Goal: Information Seeking & Learning: Learn about a topic

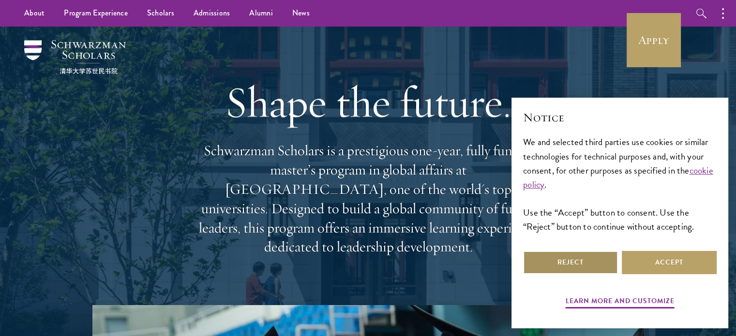
click at [565, 262] on button "Reject" at bounding box center [570, 262] width 95 height 23
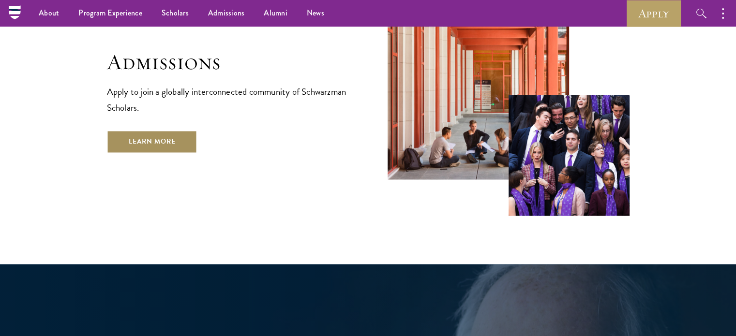
scroll to position [1627, 0]
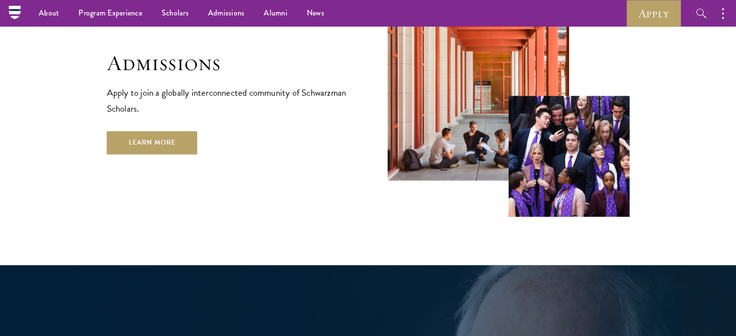
click at [268, 166] on div "Admissions Apply to join a globally interconnected community of Schwarzman Scho…" at bounding box center [368, 78] width 522 height 278
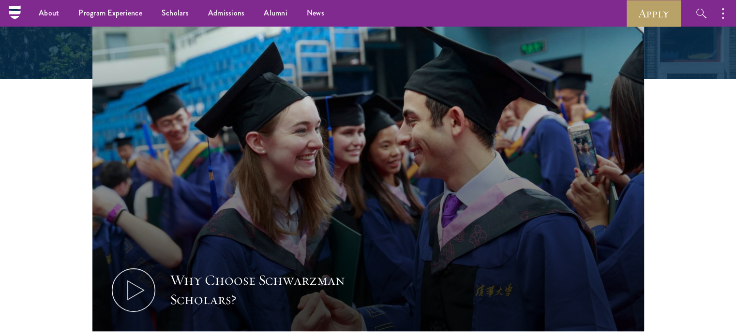
scroll to position [284, 0]
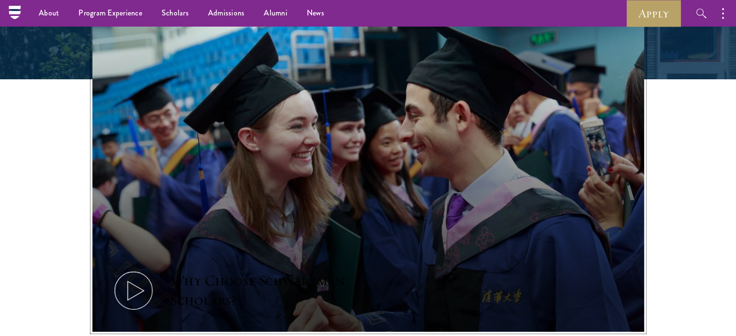
click at [130, 271] on icon at bounding box center [134, 291] width 44 height 44
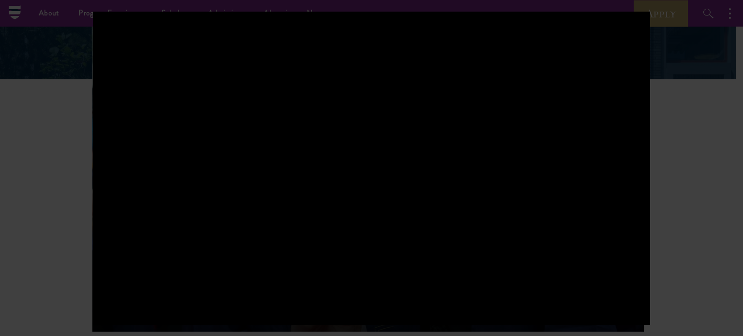
click at [673, 124] on div at bounding box center [371, 168] width 743 height 336
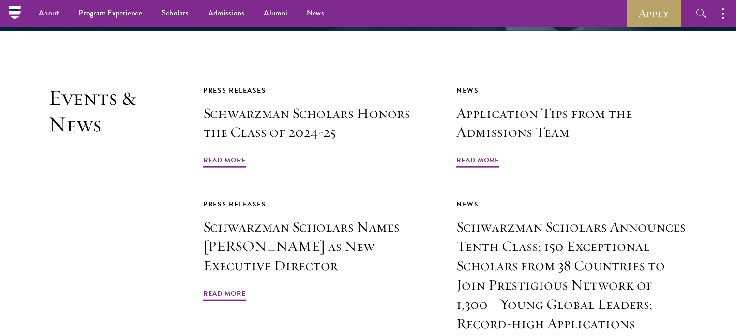
scroll to position [2196, 0]
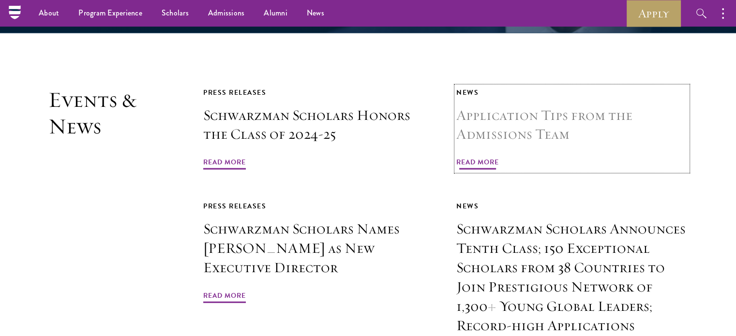
click at [487, 156] on span "Read More" at bounding box center [477, 163] width 43 height 15
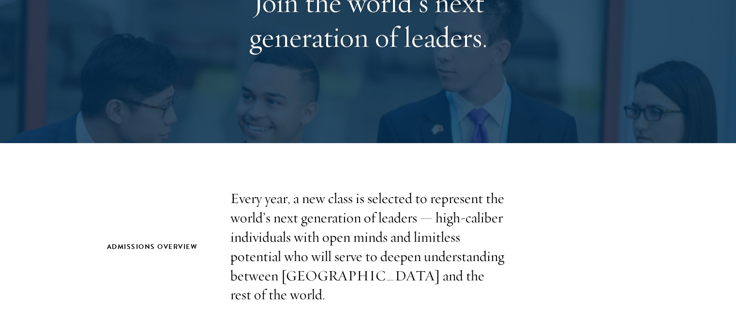
scroll to position [220, 0]
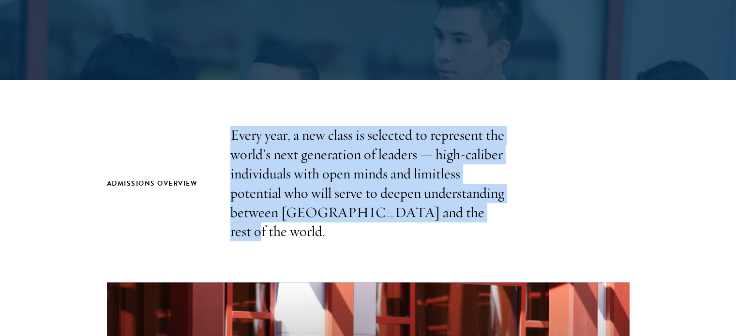
drag, startPoint x: 229, startPoint y: 125, endPoint x: 513, endPoint y: 207, distance: 295.5
click at [513, 207] on div "Admissions Overview Every year, a new class is selected to represent the world’…" at bounding box center [368, 184] width 522 height 116
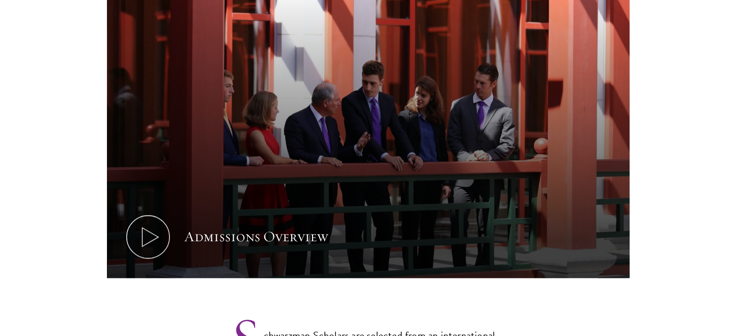
scroll to position [708, 0]
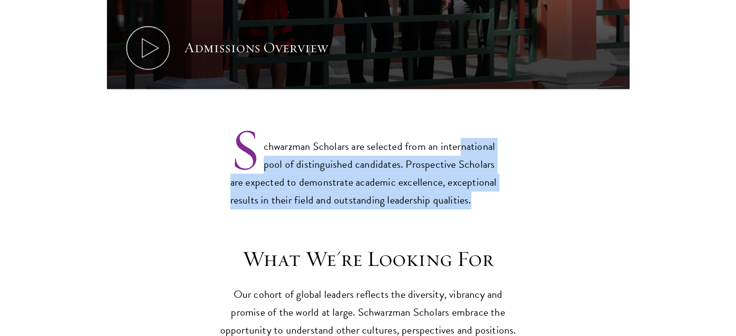
drag, startPoint x: 513, startPoint y: 207, endPoint x: 458, endPoint y: 96, distance: 123.8
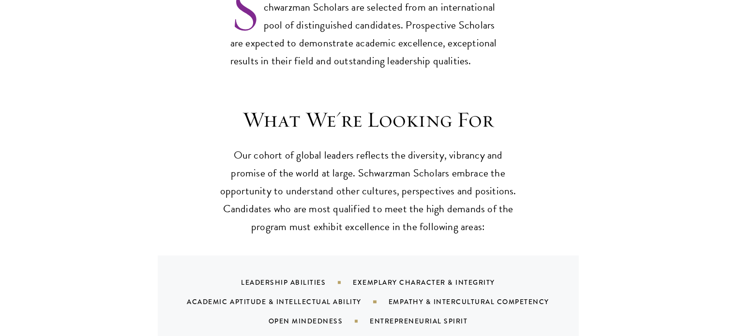
scroll to position [849, 0]
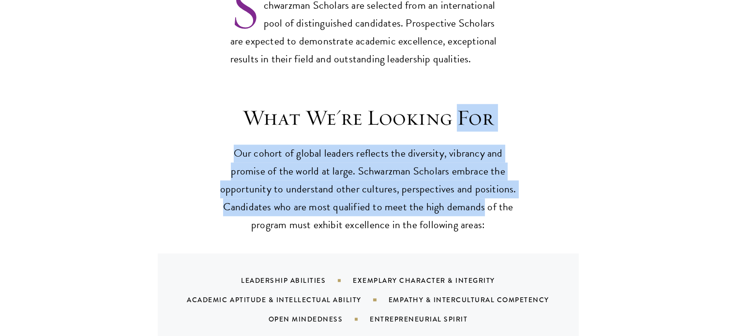
drag, startPoint x: 458, startPoint y: 96, endPoint x: 482, endPoint y: 196, distance: 102.6
click at [482, 196] on header "What We're Looking For Our cohort of global leaders reflects the diversity, vib…" at bounding box center [368, 169] width 300 height 130
click at [482, 196] on p "Our cohort of global leaders reflects the diversity, vibrancy and promise of th…" at bounding box center [368, 190] width 300 height 90
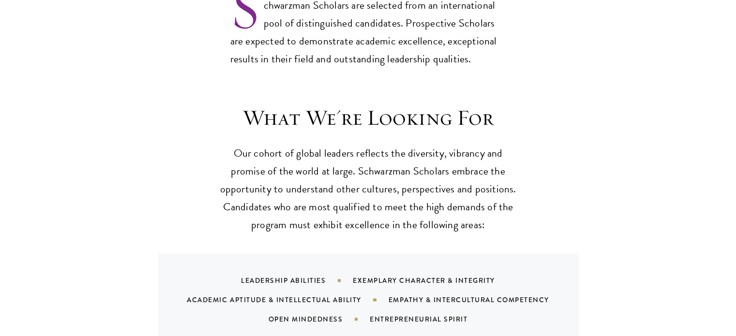
scroll to position [933, 0]
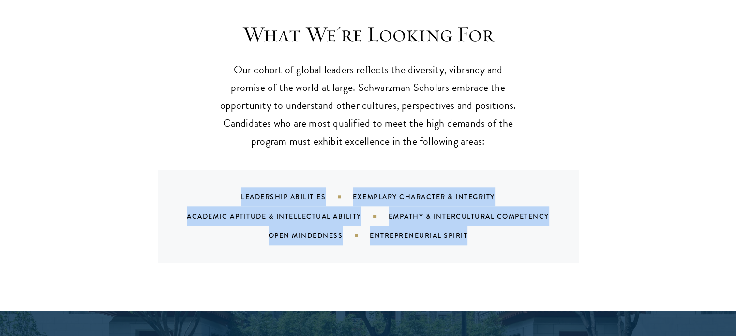
drag, startPoint x: 487, startPoint y: 216, endPoint x: 209, endPoint y: 149, distance: 285.5
click at [209, 149] on div "What We're Looking For Our cohort of global leaders reflects the diversity, vib…" at bounding box center [368, 142] width 522 height 242
click at [154, 133] on div "What We're Looking For Our cohort of global leaders reflects the diversity, vib…" at bounding box center [368, 142] width 522 height 242
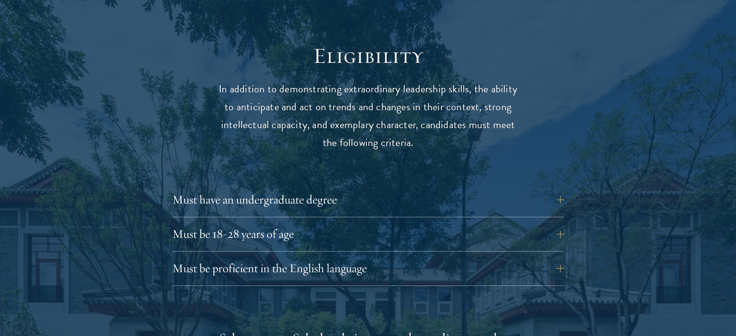
scroll to position [1252, 0]
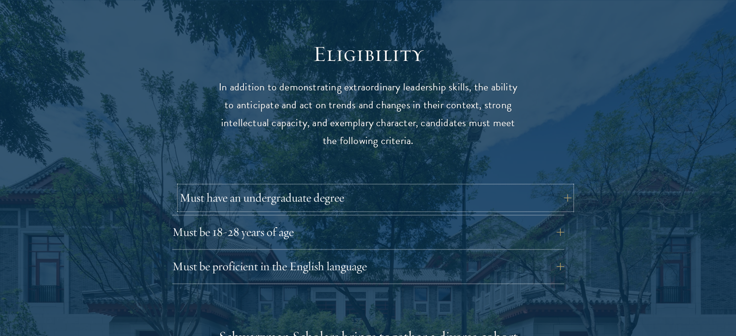
click at [299, 186] on button "Must have an undergraduate degree" at bounding box center [375, 197] width 392 height 23
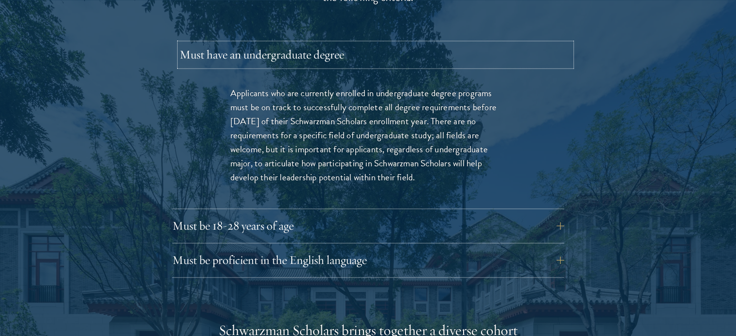
scroll to position [1395, 0]
click at [313, 214] on button "Must be 18-28 years of age" at bounding box center [375, 225] width 392 height 23
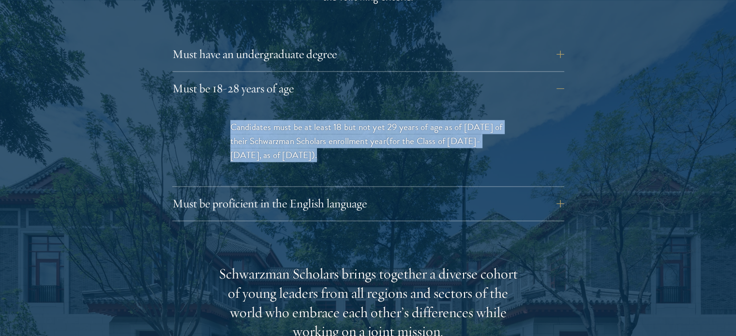
drag, startPoint x: 318, startPoint y: 139, endPoint x: 215, endPoint y: 90, distance: 113.6
click at [215, 105] on div "Candidates must be at least 18 but not yet 29 years of age as of August 1 of th…" at bounding box center [368, 145] width 334 height 81
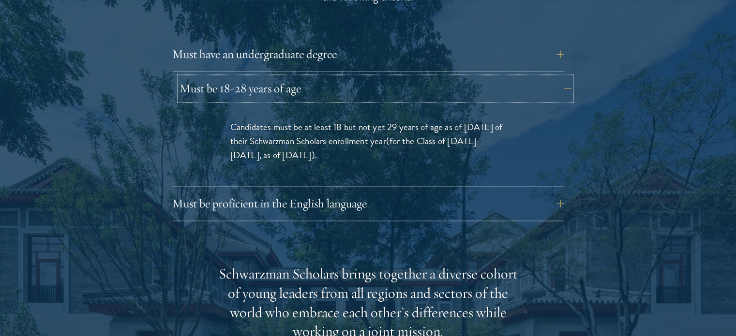
click at [284, 77] on button "Must be 18-28 years of age" at bounding box center [375, 88] width 392 height 23
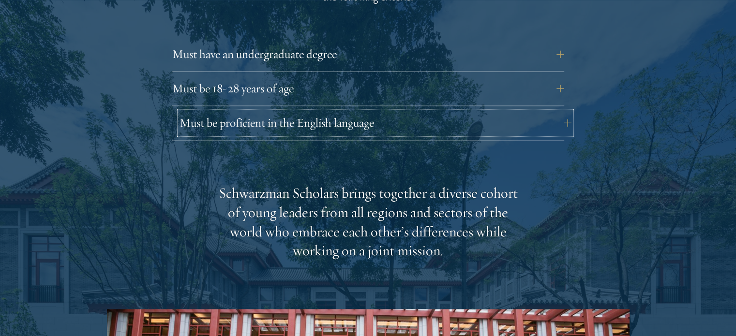
click at [293, 111] on button "Must be proficient in the English language" at bounding box center [375, 122] width 392 height 23
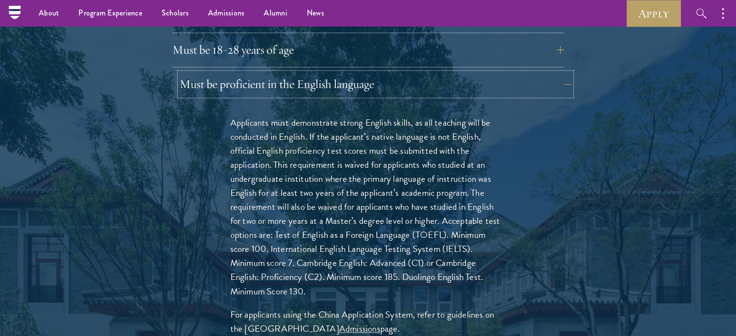
scroll to position [1434, 0]
click at [315, 73] on button "Must be proficient in the English language" at bounding box center [375, 84] width 392 height 23
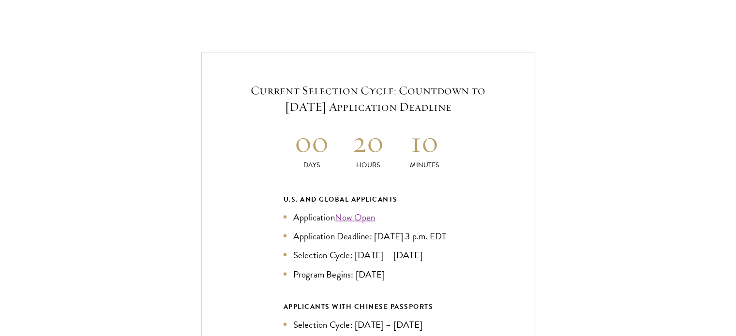
scroll to position [2045, 0]
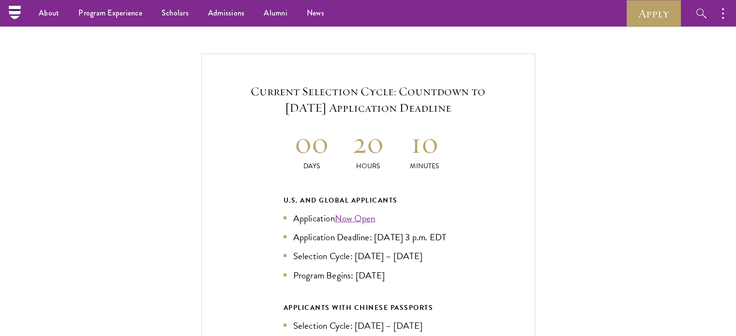
drag, startPoint x: 246, startPoint y: 65, endPoint x: 253, endPoint y: 107, distance: 42.2
click at [253, 107] on div "Current Selection Cycle: Countdown to September 10, 2025 Application Deadline 0…" at bounding box center [368, 260] width 334 height 412
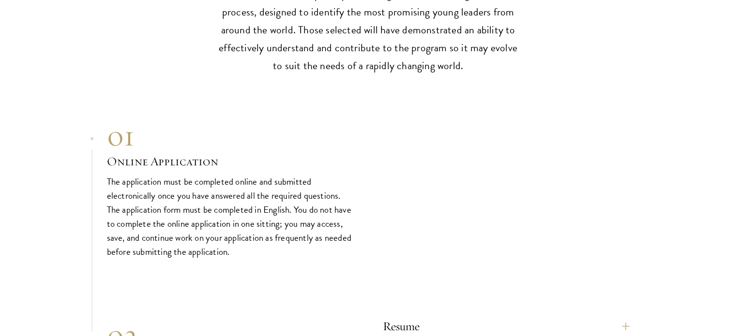
scroll to position [2949, 0]
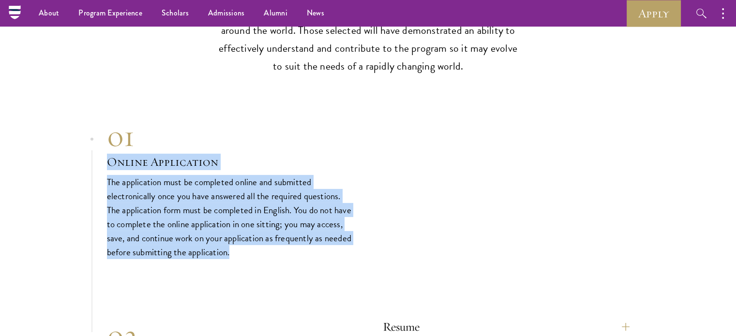
drag, startPoint x: 269, startPoint y: 248, endPoint x: 252, endPoint y: 141, distance: 108.2
click at [252, 141] on div "01 Online Application The application must be completed online and submitted el…" at bounding box center [230, 189] width 247 height 140
click at [252, 141] on div "01" at bounding box center [230, 136] width 247 height 35
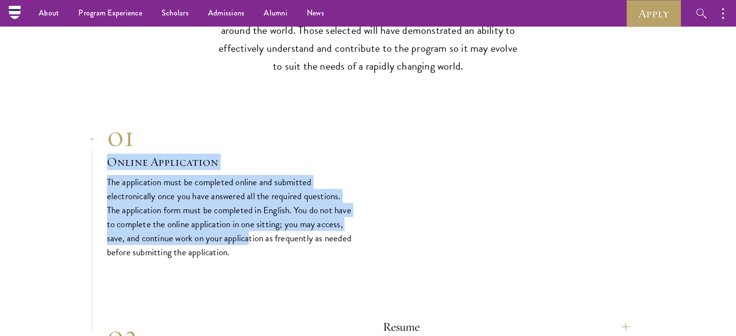
drag, startPoint x: 252, startPoint y: 141, endPoint x: 280, endPoint y: 237, distance: 100.3
click at [280, 237] on div "01 Online Application The application must be completed online and submitted el…" at bounding box center [230, 189] width 247 height 140
click at [280, 237] on p "The application must be completed online and submitted electronically once you …" at bounding box center [230, 217] width 247 height 84
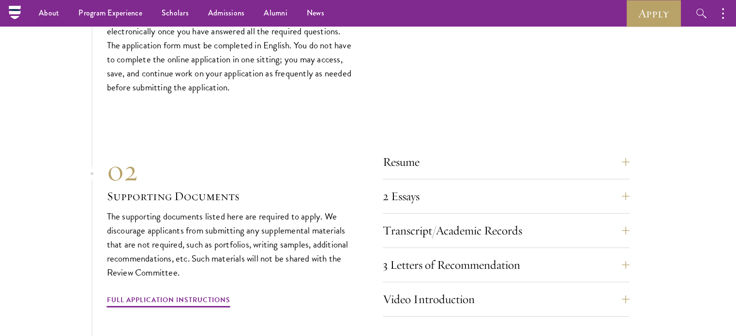
scroll to position [3113, 0]
click at [430, 161] on button "Resume" at bounding box center [513, 162] width 247 height 23
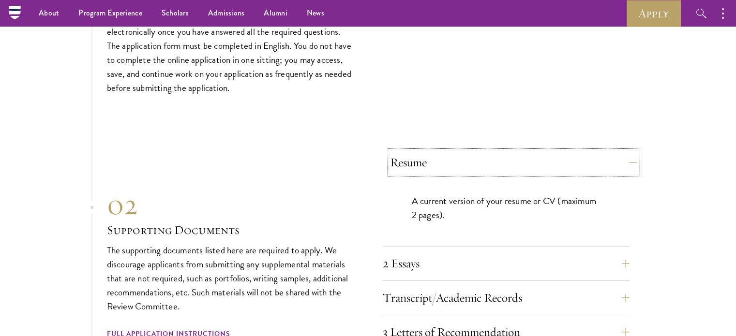
click at [431, 158] on button "Resume" at bounding box center [513, 162] width 247 height 23
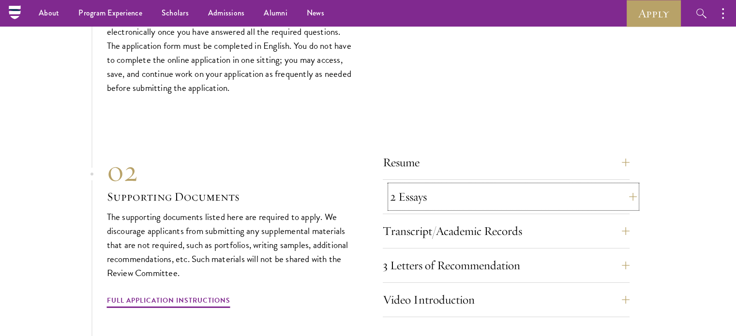
click at [426, 198] on button "2 Essays" at bounding box center [513, 196] width 247 height 23
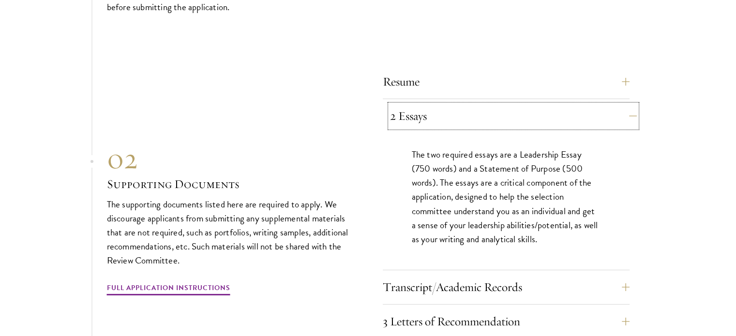
scroll to position [3194, 0]
click at [472, 113] on button "2 Essays" at bounding box center [513, 115] width 247 height 23
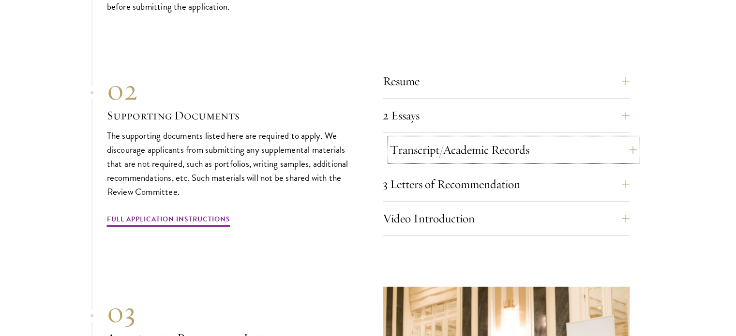
click at [466, 145] on button "Transcript/Academic Records" at bounding box center [513, 149] width 247 height 23
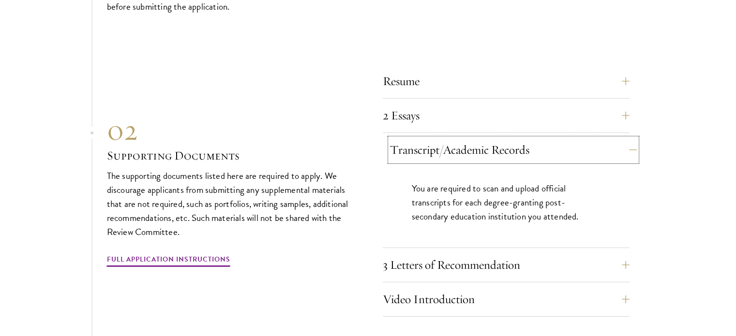
click at [466, 145] on button "Transcript/Academic Records" at bounding box center [513, 149] width 247 height 23
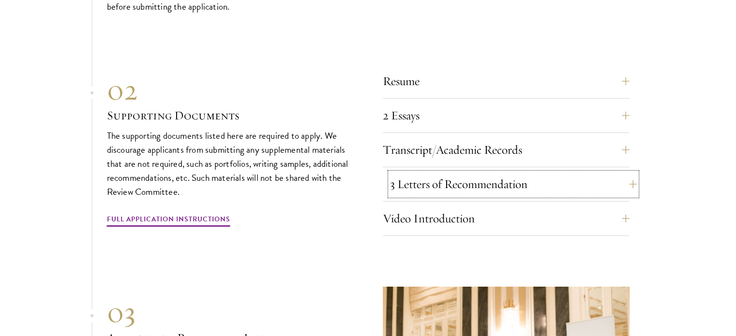
click at [468, 179] on button "3 Letters of Recommendation" at bounding box center [513, 184] width 247 height 23
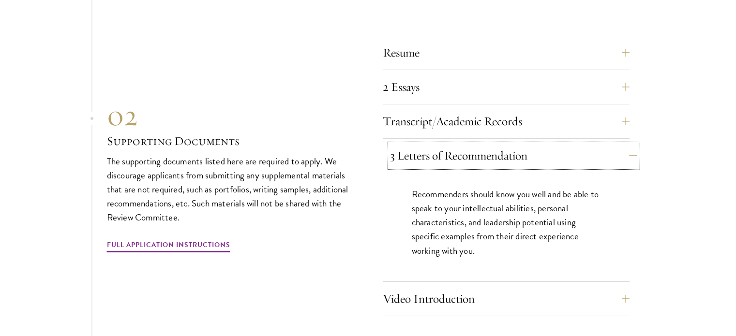
scroll to position [3225, 0]
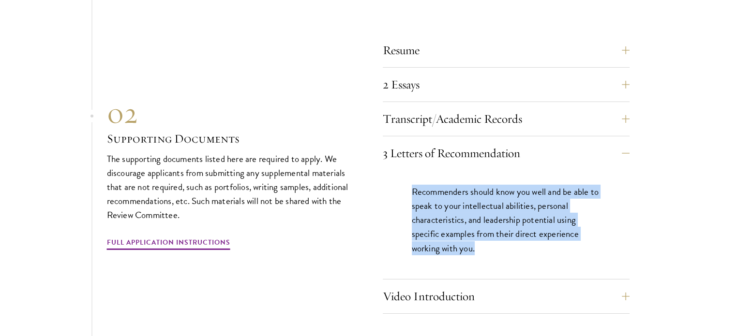
drag, startPoint x: 494, startPoint y: 238, endPoint x: 400, endPoint y: 180, distance: 110.5
click at [400, 180] on div "Recommenders should know you well and be able to speak to your intellectual abi…" at bounding box center [506, 224] width 247 height 109
drag, startPoint x: 400, startPoint y: 180, endPoint x: 496, endPoint y: 243, distance: 115.3
click at [496, 243] on div "Recommenders should know you well and be able to speak to your intellectual abi…" at bounding box center [506, 224] width 247 height 109
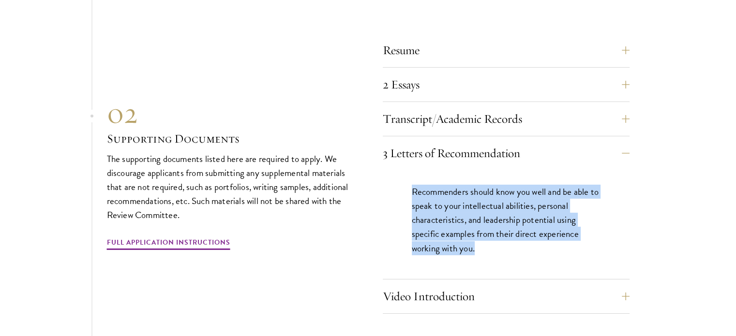
click at [496, 243] on p "Recommenders should know you well and be able to speak to your intellectual abi…" at bounding box center [506, 220] width 189 height 70
drag, startPoint x: 496, startPoint y: 243, endPoint x: 378, endPoint y: 183, distance: 133.1
click at [378, 183] on div "Resume A current version of your resume or CV (maximum 2 pages). 2 Essays The t…" at bounding box center [368, 173] width 522 height 281
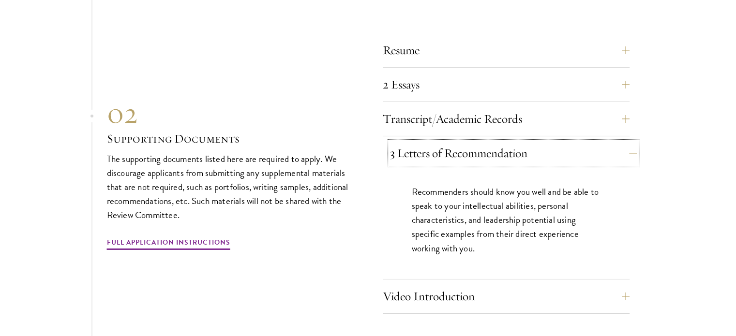
click at [427, 142] on button "3 Letters of Recommendation" at bounding box center [513, 153] width 247 height 23
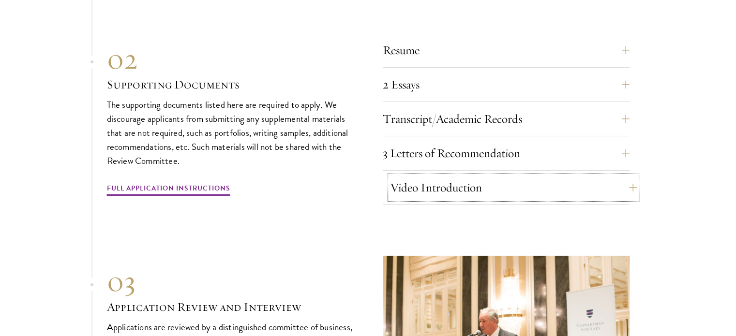
click at [441, 176] on button "Video Introduction" at bounding box center [513, 187] width 247 height 23
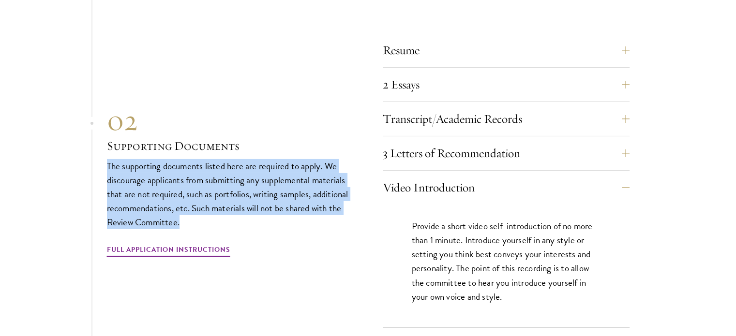
drag, startPoint x: 248, startPoint y: 224, endPoint x: 267, endPoint y: 138, distance: 87.6
click at [267, 138] on div "02 Supporting Documents The supporting documents listed here are required to ap…" at bounding box center [230, 181] width 247 height 156
click at [267, 138] on h3 "Supporting Documents" at bounding box center [230, 146] width 247 height 16
drag, startPoint x: 267, startPoint y: 138, endPoint x: 285, endPoint y: 218, distance: 82.0
click at [285, 218] on div "02 Supporting Documents The supporting documents listed here are required to ap…" at bounding box center [230, 181] width 247 height 156
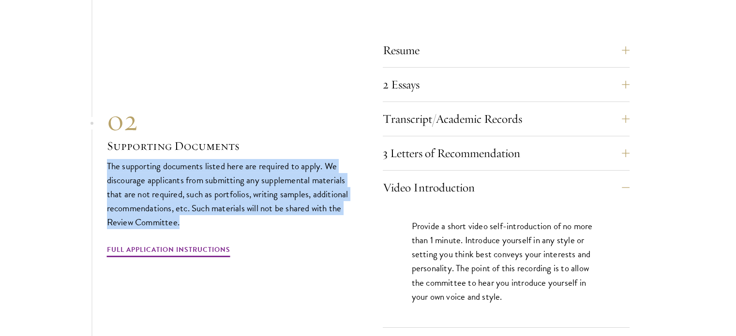
click at [285, 218] on p "The supporting documents listed here are required to apply. We discourage appli…" at bounding box center [230, 194] width 247 height 70
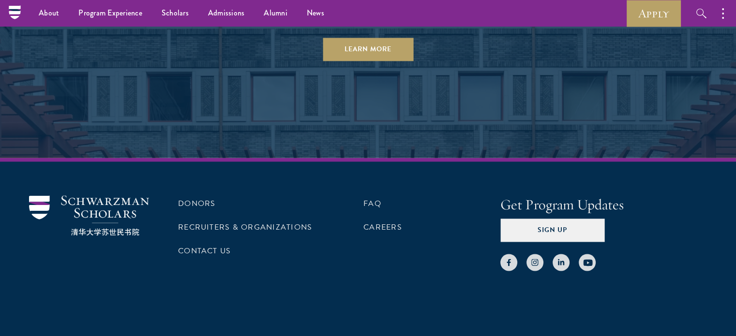
scroll to position [5099, 0]
click at [563, 254] on link at bounding box center [560, 262] width 17 height 17
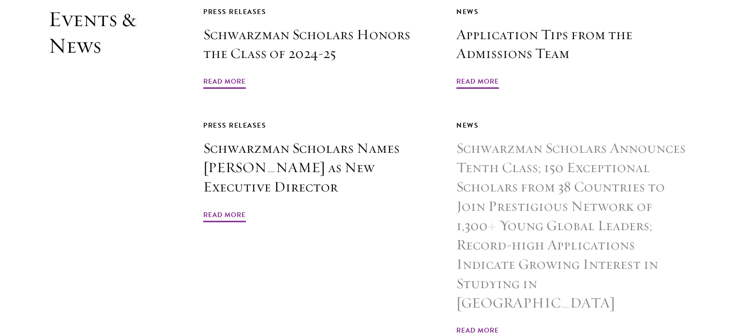
scroll to position [2279, 0]
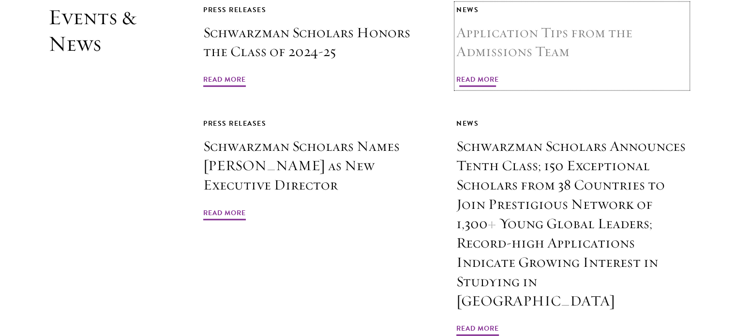
click at [474, 74] on span "Read More" at bounding box center [477, 81] width 43 height 15
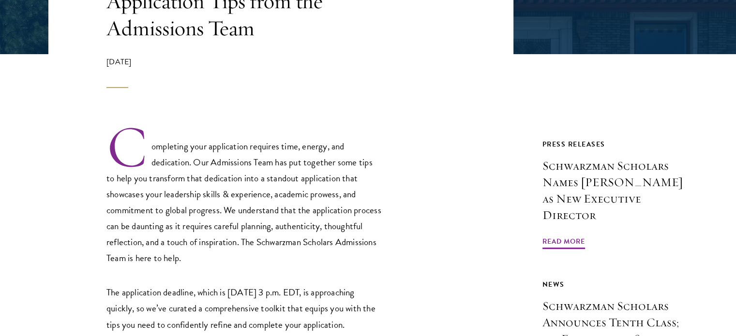
scroll to position [247, 0]
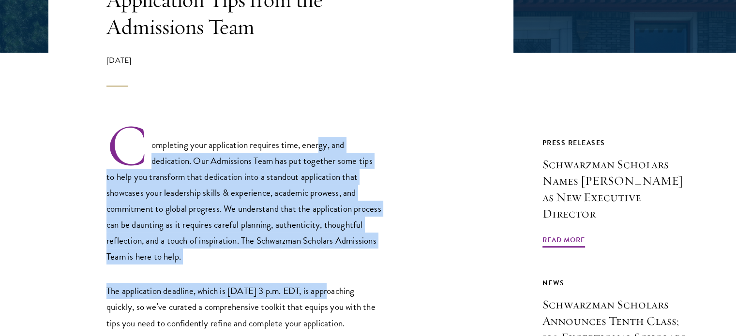
drag, startPoint x: 334, startPoint y: 266, endPoint x: 321, endPoint y: 118, distance: 148.7
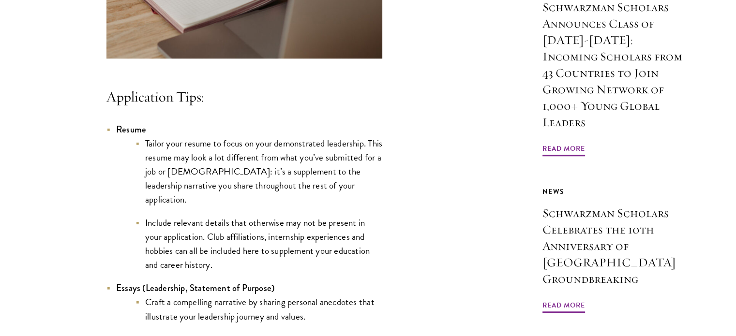
scroll to position [818, 0]
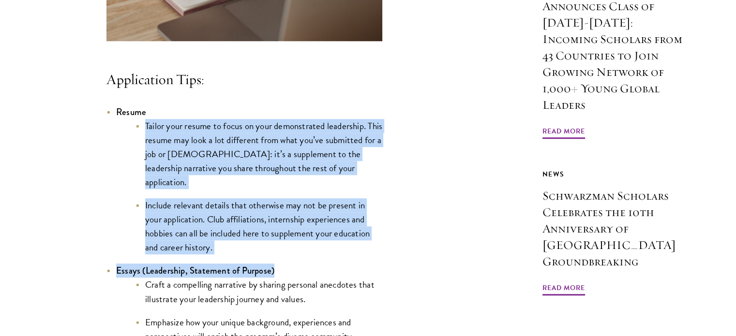
drag, startPoint x: 348, startPoint y: 259, endPoint x: 348, endPoint y: 132, distance: 126.8
click at [348, 132] on li "Resume Tailor your resume to focus on your demonstrated leadership. This resume…" at bounding box center [244, 180] width 276 height 150
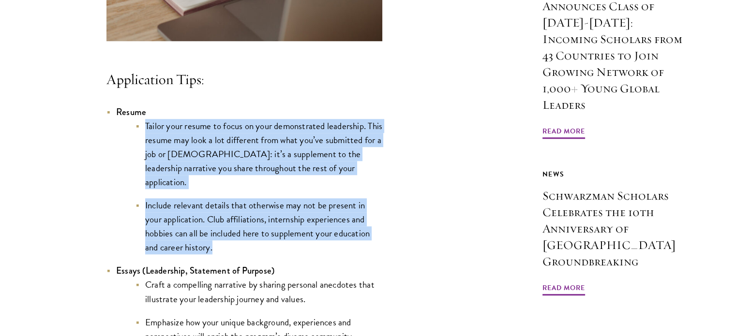
drag, startPoint x: 348, startPoint y: 132, endPoint x: 311, endPoint y: 247, distance: 120.9
click at [311, 247] on li "Resume Tailor your resume to focus on your demonstrated leadership. This resume…" at bounding box center [244, 180] width 276 height 150
click at [311, 247] on li "Include relevant details that otherwise may not be present in your application.…" at bounding box center [258, 226] width 247 height 56
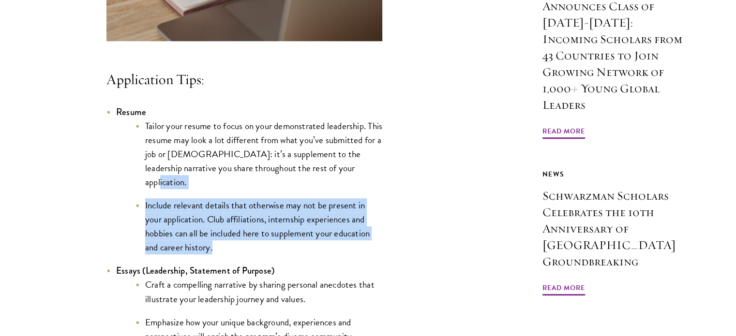
drag, startPoint x: 311, startPoint y: 247, endPoint x: 391, endPoint y: 186, distance: 100.7
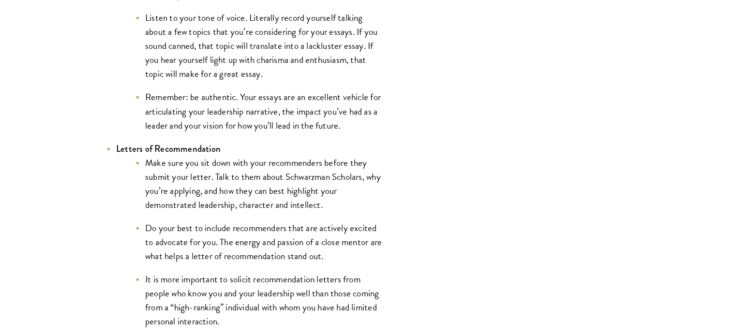
scroll to position [1279, 0]
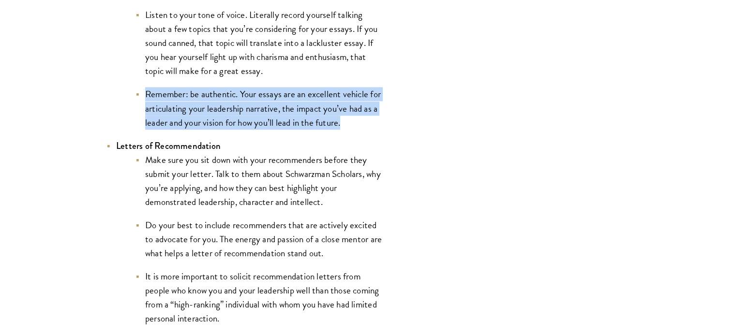
drag, startPoint x: 366, startPoint y: 121, endPoint x: 369, endPoint y: 77, distance: 44.1
click at [369, 77] on li "Listen to your tone of voice. Literally record yourself talking about a few top…" at bounding box center [258, 43] width 247 height 70
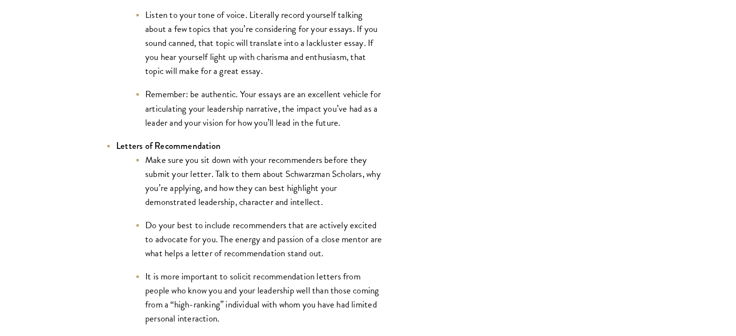
drag, startPoint x: 365, startPoint y: 206, endPoint x: 317, endPoint y: 125, distance: 93.9
drag, startPoint x: 317, startPoint y: 125, endPoint x: 300, endPoint y: 169, distance: 47.8
click at [300, 169] on li "Make sure you sit down with your recommenders before they submit your letter. T…" at bounding box center [258, 181] width 247 height 56
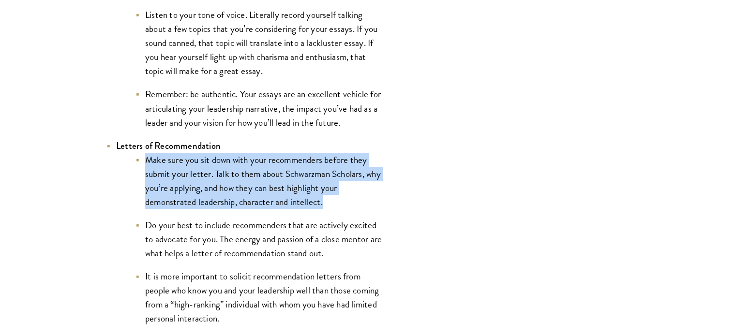
drag, startPoint x: 339, startPoint y: 200, endPoint x: 316, endPoint y: 141, distance: 63.7
click at [316, 141] on li "Letters of Recommendation Make sure you sit down with your recommenders before …" at bounding box center [244, 265] width 276 height 253
drag, startPoint x: 316, startPoint y: 141, endPoint x: 354, endPoint y: 201, distance: 71.1
click at [354, 201] on li "Letters of Recommendation Make sure you sit down with your recommenders before …" at bounding box center [244, 265] width 276 height 253
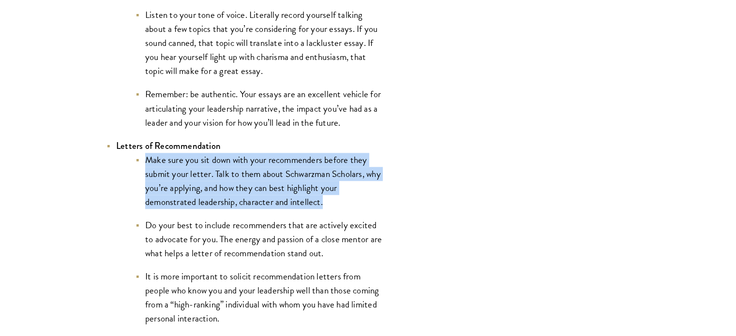
click at [354, 201] on li "Make sure you sit down with your recommenders before they submit your letter. T…" at bounding box center [258, 181] width 247 height 56
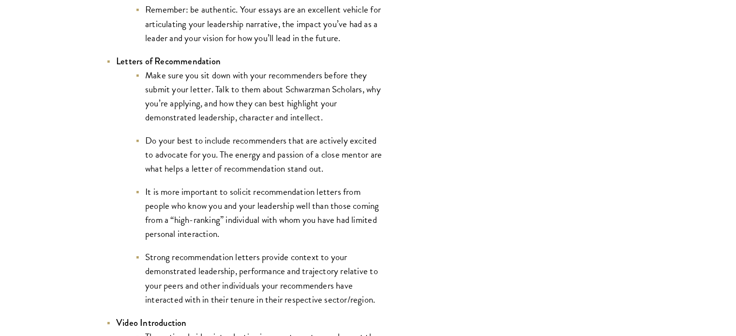
scroll to position [1364, 0]
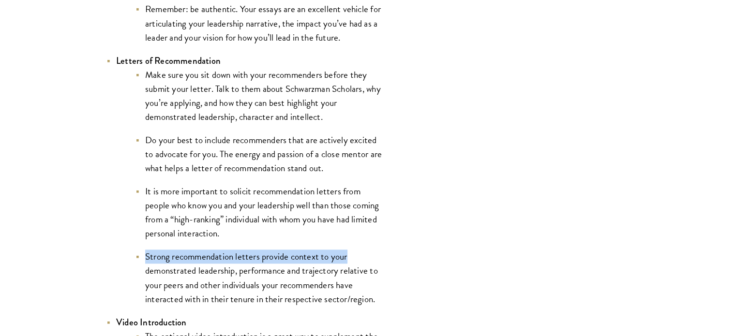
drag, startPoint x: 302, startPoint y: 234, endPoint x: 384, endPoint y: 263, distance: 86.9
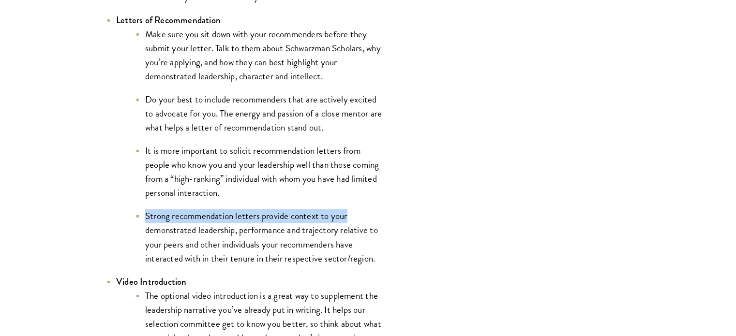
scroll to position [1407, 0]
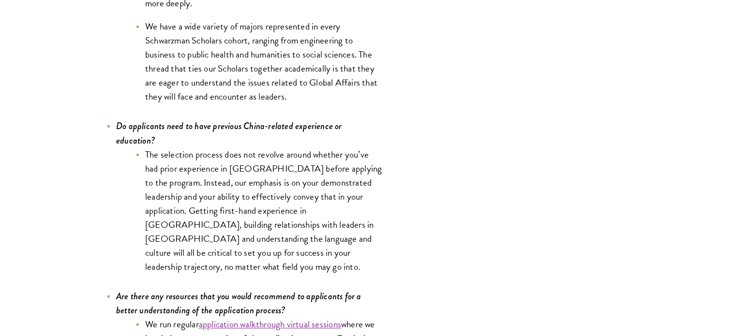
scroll to position [4683, 0]
